Goal: Transaction & Acquisition: Purchase product/service

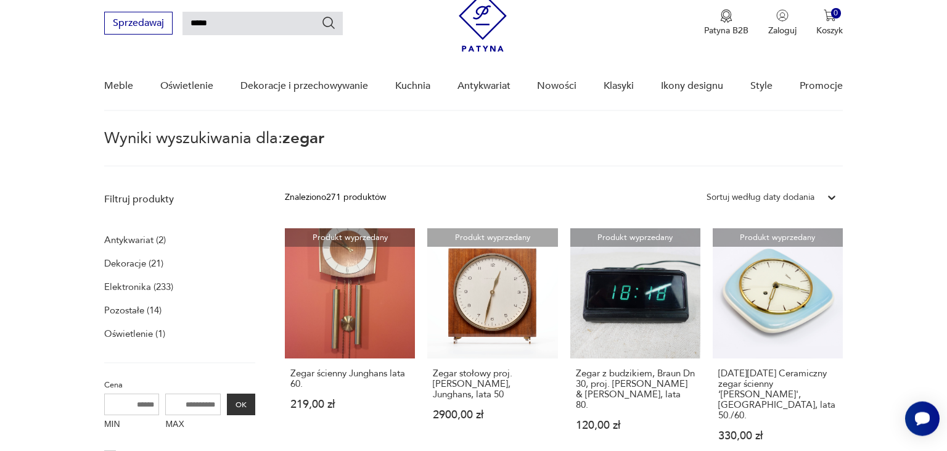
scroll to position [44, 0]
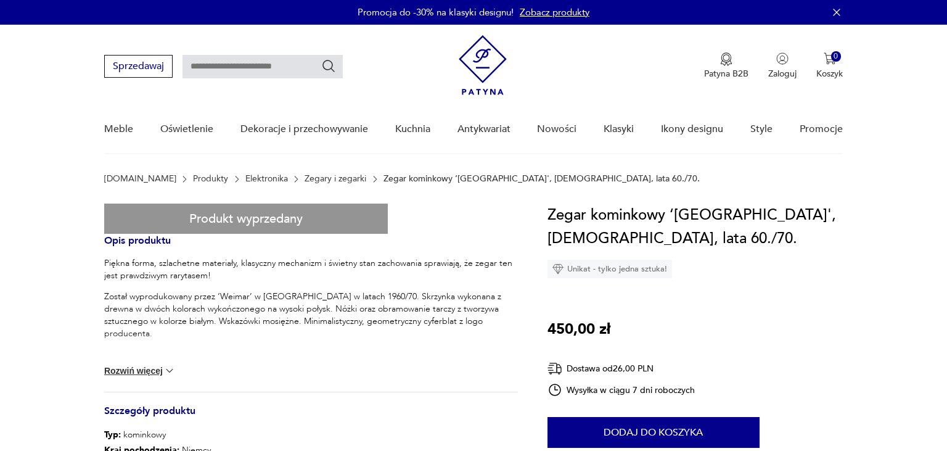
click at [445, 116] on div "Meble Oświetlenie Dekoracje i przechowywanie Kuchnia Antykwariat Nowości Klasyk…" at bounding box center [473, 128] width 739 height 47
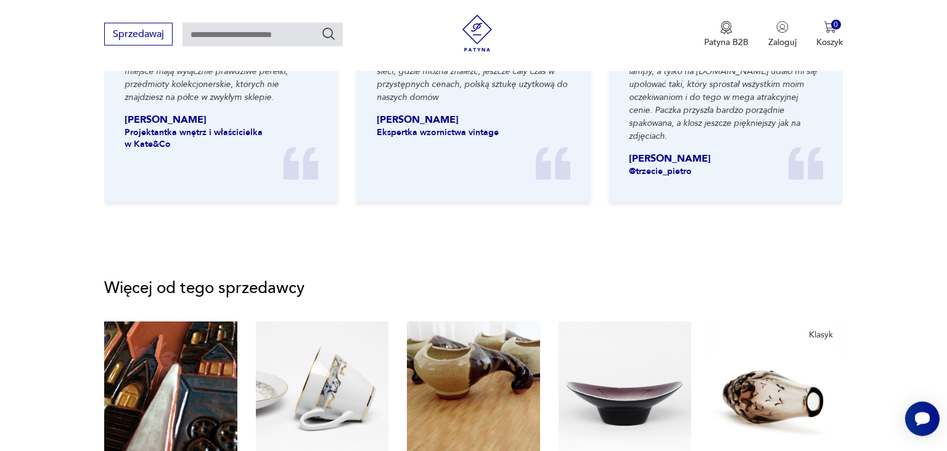
scroll to position [1146, 0]
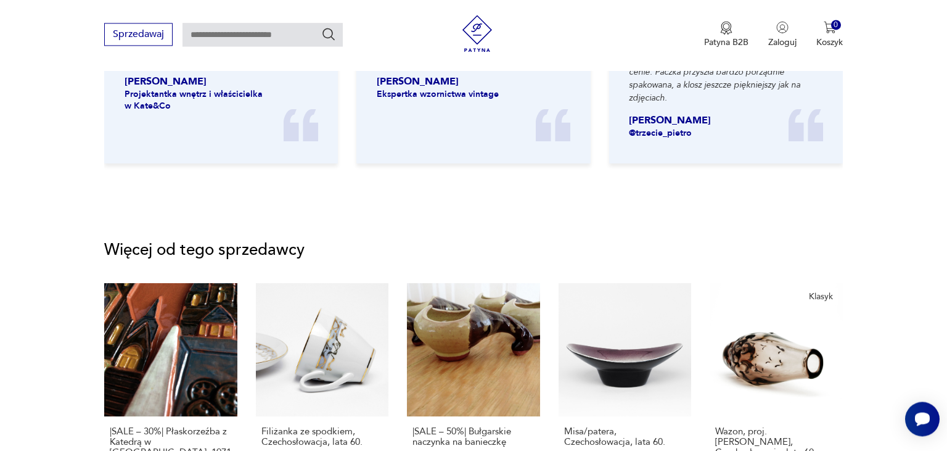
click at [932, 276] on section "Więcej od tego sprzedawcy |SALE – 30%| Płaskorzeźba z Katedrą w [GEOGRAPHIC_DAT…" at bounding box center [473, 391] width 947 height 356
click at [868, 267] on section "Więcej od tego sprzedawcy |SALE – 30%| Płaskorzeźba z Katedrą w [GEOGRAPHIC_DAT…" at bounding box center [473, 391] width 947 height 356
click at [833, 261] on section "Więcej od tego sprzedawcy |SALE – 30%| Płaskorzeźba z Katedrą w [GEOGRAPHIC_DAT…" at bounding box center [473, 390] width 739 height 297
click at [770, 258] on section "Więcej od tego sprzedawcy |SALE – 30%| Płaskorzeźba z Katedrą w [GEOGRAPHIC_DAT…" at bounding box center [473, 390] width 739 height 297
click at [509, 236] on section "Więcej od tego sprzedawcy |SALE – 30%| Płaskorzeźba z Katedrą w [GEOGRAPHIC_DAT…" at bounding box center [473, 391] width 947 height 356
